Goal: Check status: Check status

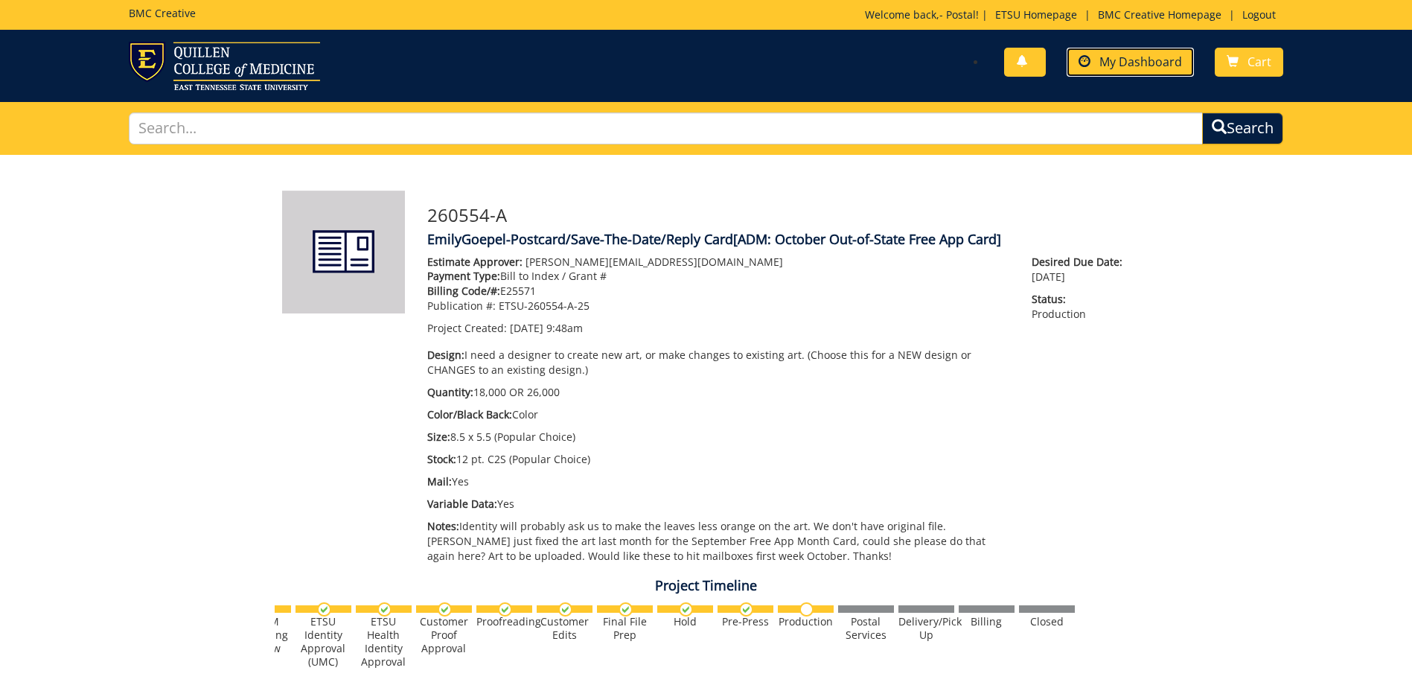
click at [1107, 57] on span "My Dashboard" at bounding box center [1140, 62] width 83 height 16
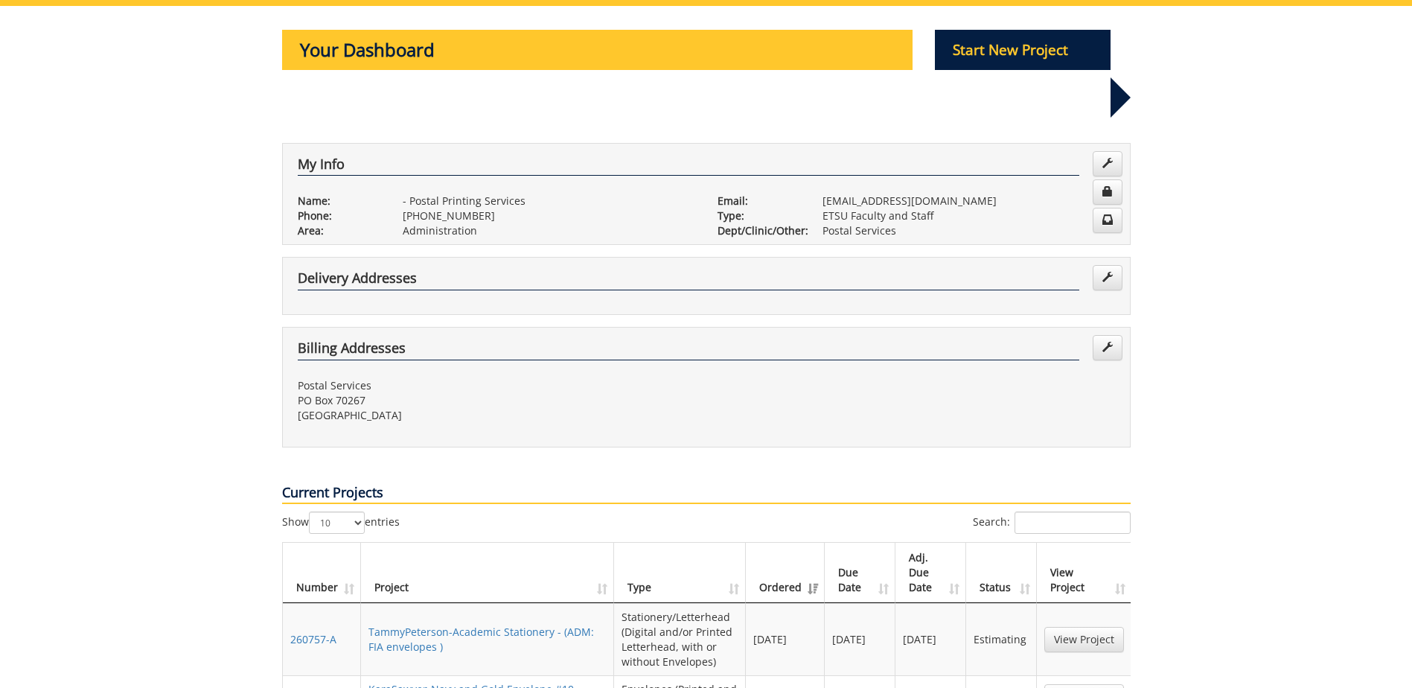
scroll to position [223, 0]
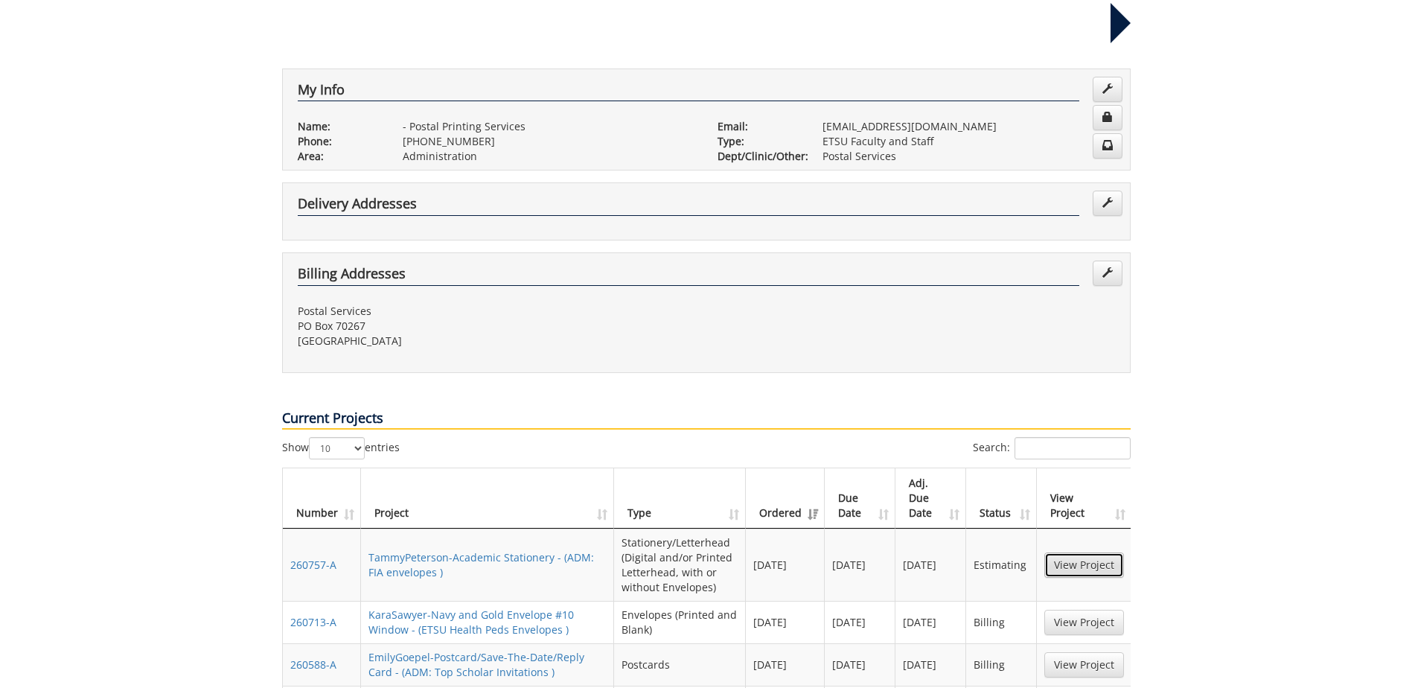
click at [1087, 552] on link "View Project" at bounding box center [1084, 564] width 80 height 25
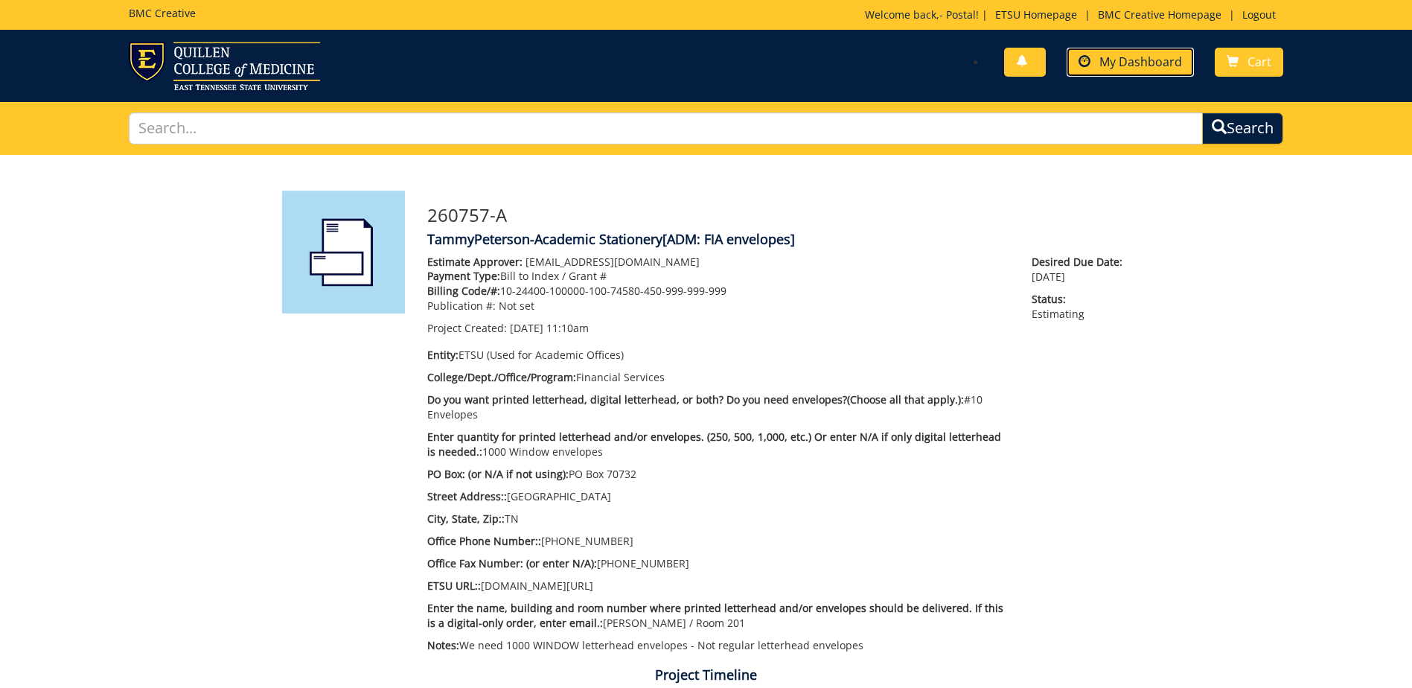
click at [1151, 62] on span "My Dashboard" at bounding box center [1140, 62] width 83 height 16
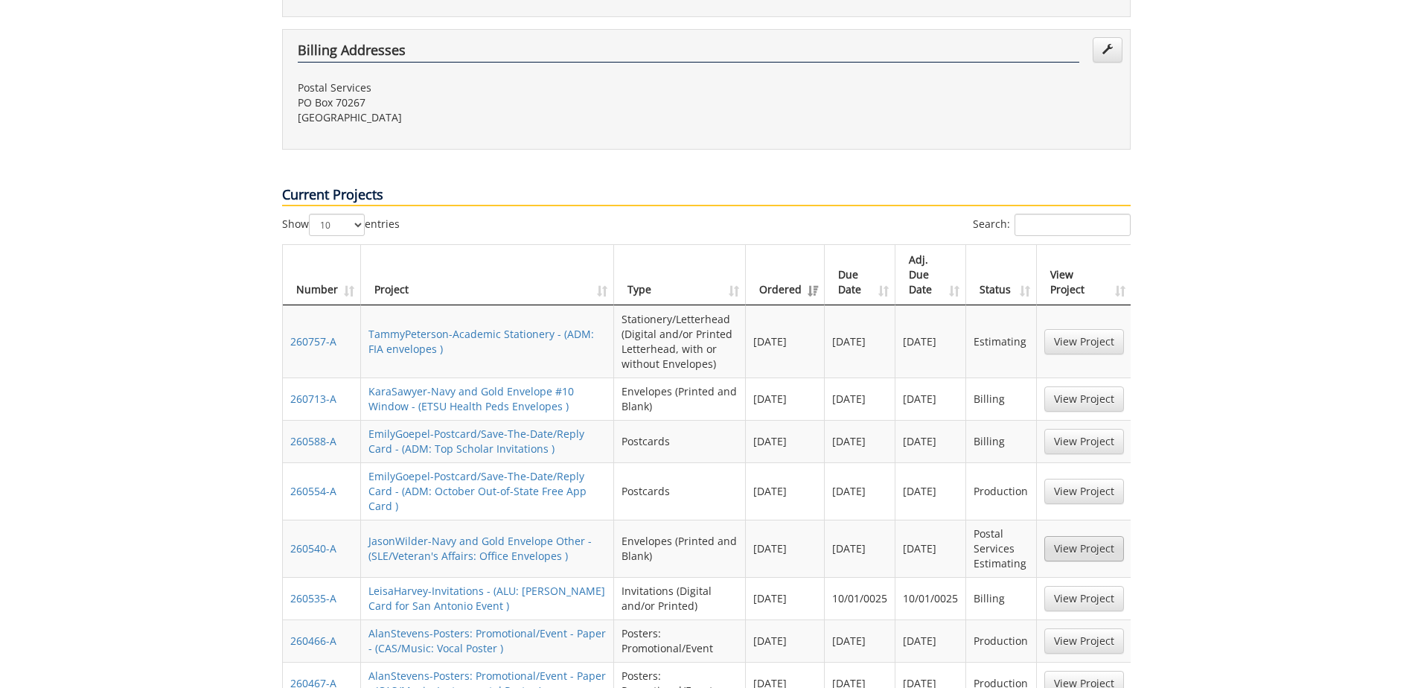
scroll to position [521, 0]
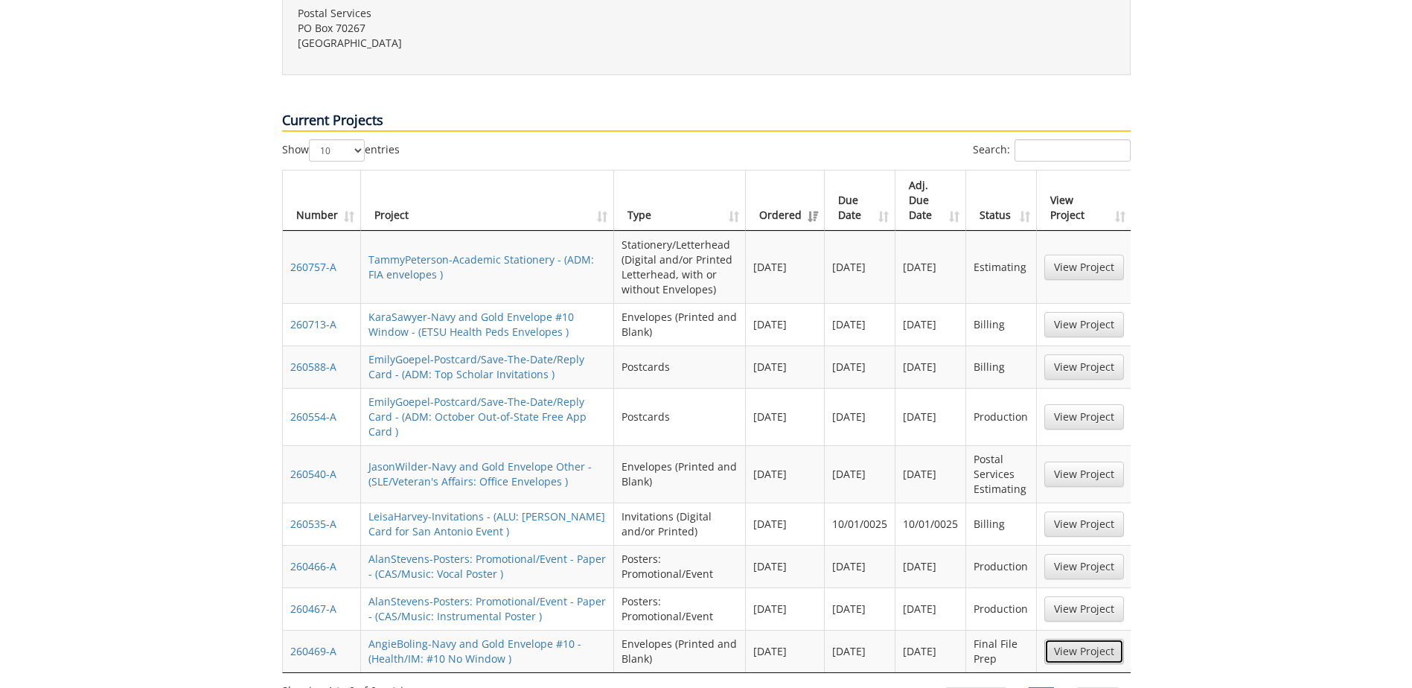
click at [1069, 638] on link "View Project" at bounding box center [1084, 650] width 80 height 25
